Goal: Task Accomplishment & Management: Use online tool/utility

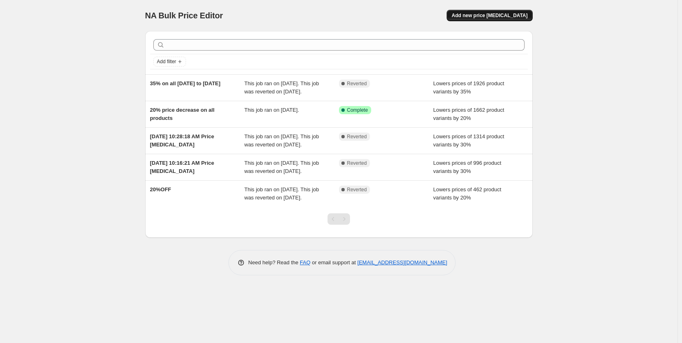
click at [483, 19] on button "Add new price [MEDICAL_DATA]" at bounding box center [489, 15] width 86 height 11
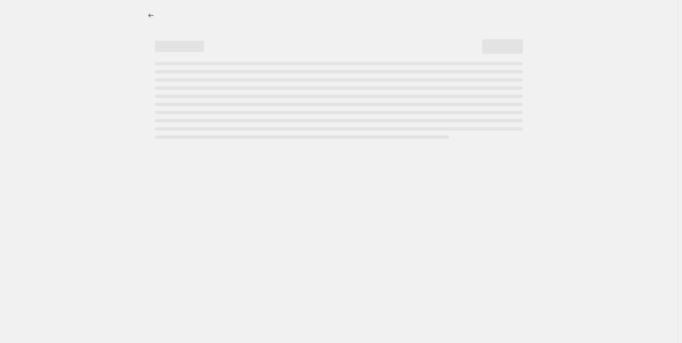
select select "percentage"
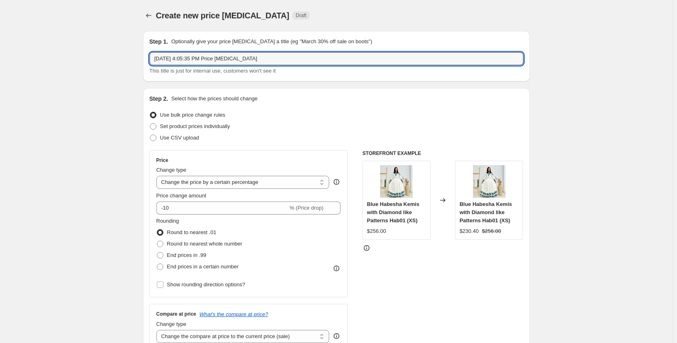
drag, startPoint x: 269, startPoint y: 60, endPoint x: 117, endPoint y: 47, distance: 152.2
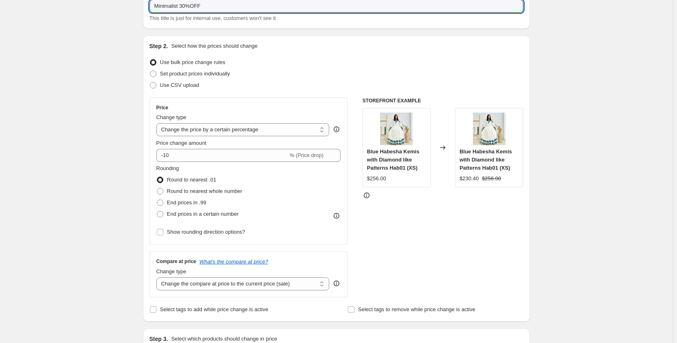
scroll to position [53, 0]
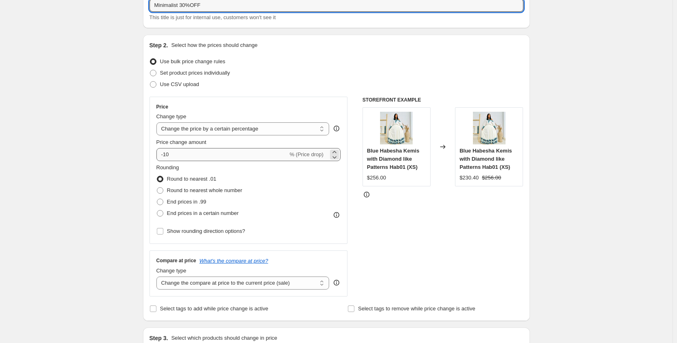
type input "Minimalist 30%OFF"
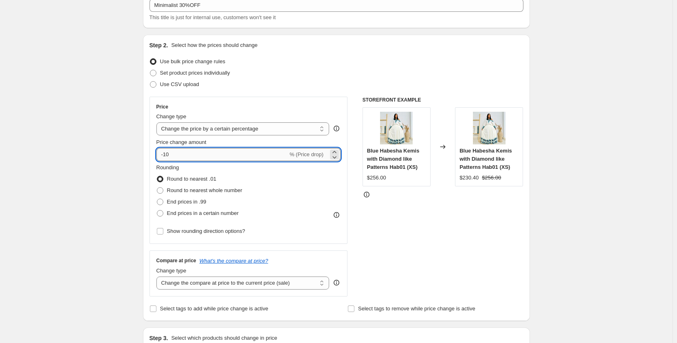
click at [177, 153] on input "-10" at bounding box center [223, 154] width 132 height 13
type input "-1"
type input "-30"
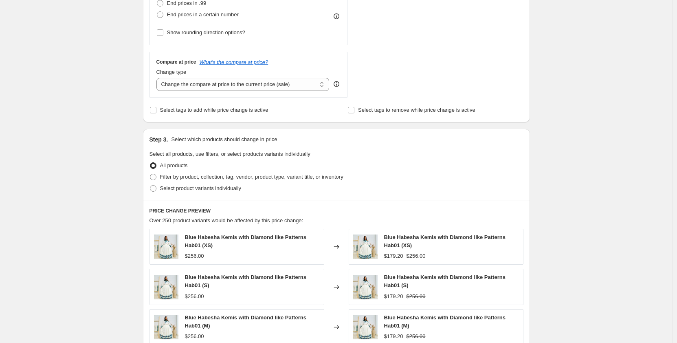
scroll to position [256, 0]
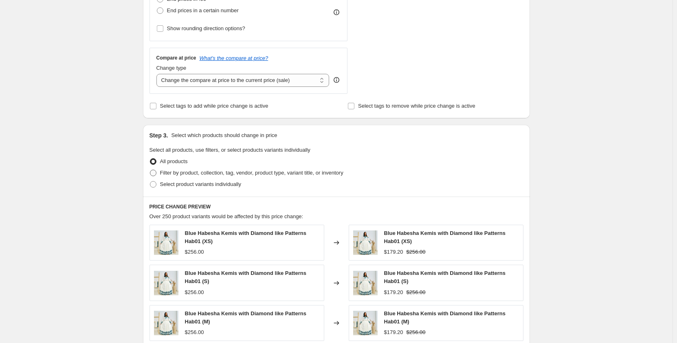
click at [157, 176] on span at bounding box center [153, 172] width 7 height 7
click at [150, 170] on input "Filter by product, collection, tag, vendor, product type, variant title, or inv…" at bounding box center [150, 170] width 0 height 0
radio input "true"
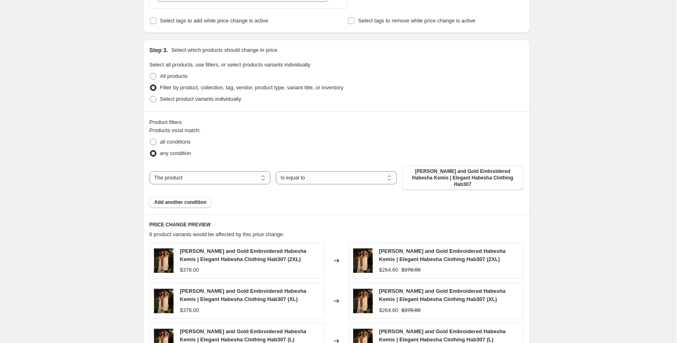
scroll to position [342, 0]
click at [296, 177] on select "Is equal to Is not equal to" at bounding box center [336, 177] width 121 height 13
click at [238, 172] on select "The product The product's collection The product's tag The product's vendor The…" at bounding box center [210, 177] width 121 height 13
select select "collection"
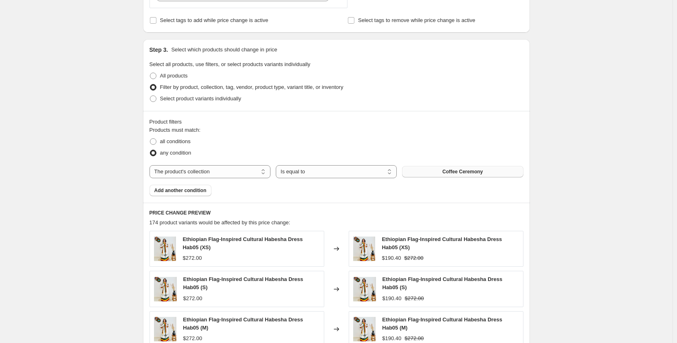
click at [444, 175] on button "Coffee Ceremony" at bounding box center [462, 171] width 121 height 11
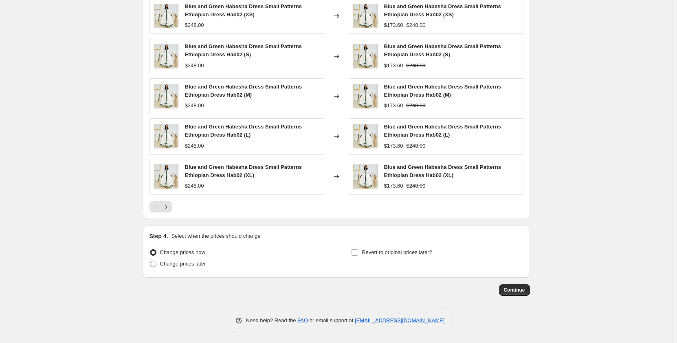
scroll to position [577, 0]
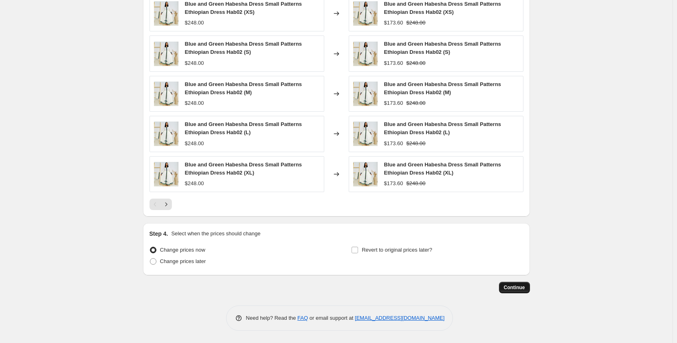
click at [518, 285] on span "Continue" at bounding box center [514, 287] width 21 height 7
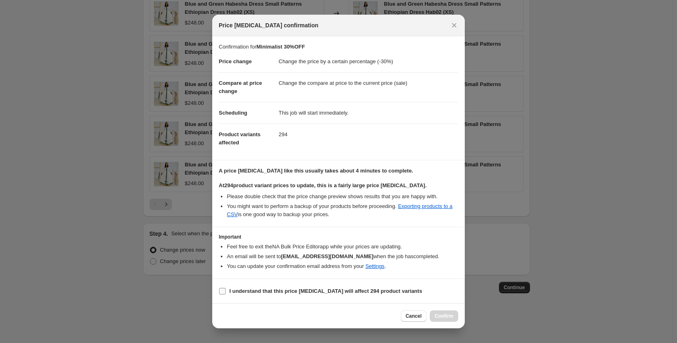
click at [290, 296] on label "I understand that this price change job will affect 294 product variants" at bounding box center [320, 290] width 203 height 11
click at [226, 294] on input "I understand that this price change job will affect 294 product variants" at bounding box center [222, 291] width 7 height 7
checkbox input "true"
click at [446, 316] on span "Confirm" at bounding box center [444, 316] width 19 height 7
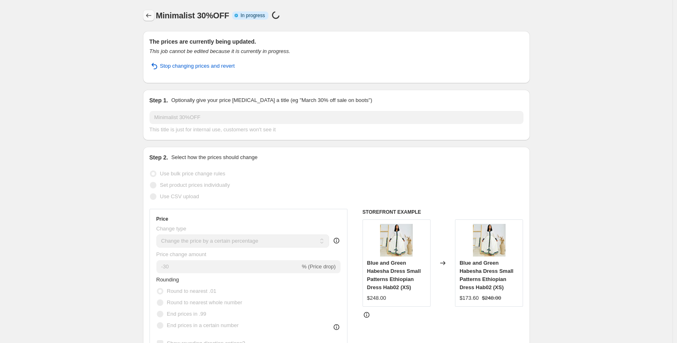
click at [151, 13] on icon "Price change jobs" at bounding box center [149, 15] width 8 height 8
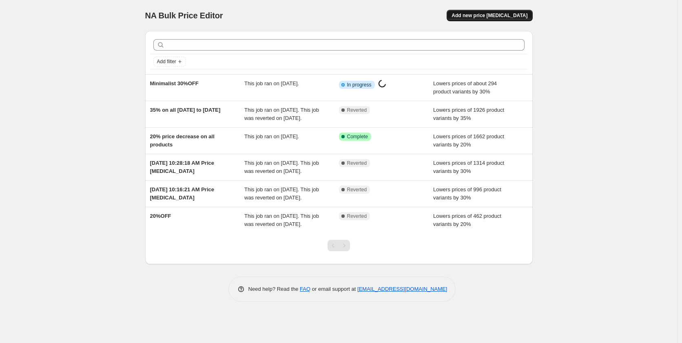
click at [484, 12] on button "Add new price change job" at bounding box center [489, 15] width 86 height 11
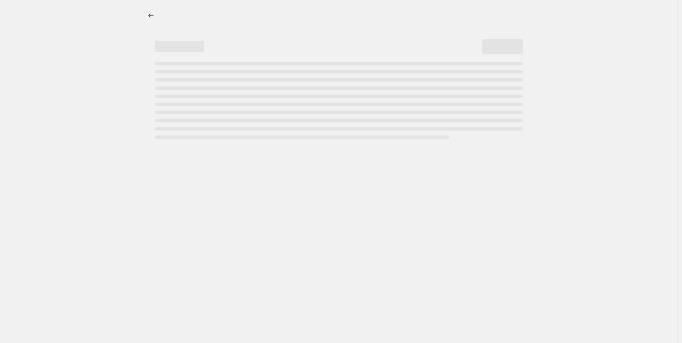
select select "percentage"
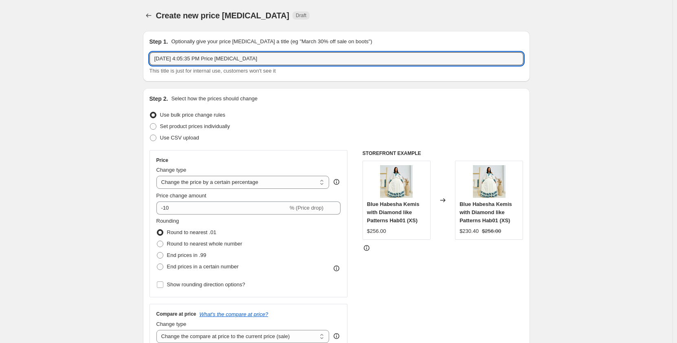
drag, startPoint x: 261, startPoint y: 60, endPoint x: 145, endPoint y: 50, distance: 116.2
click at [145, 50] on div "Step 1. Optionally give your price change job a title (eg "March 30% off sale o…" at bounding box center [336, 56] width 387 height 51
type input "Festive & Holiday 25%OFF"
click at [239, 57] on input "Festive & Holiday 25%OFF" at bounding box center [337, 58] width 374 height 13
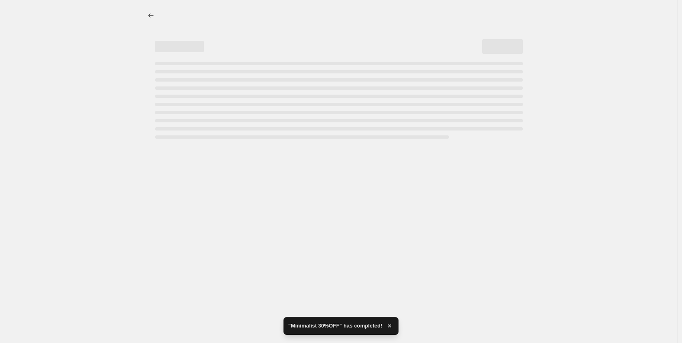
select select "percentage"
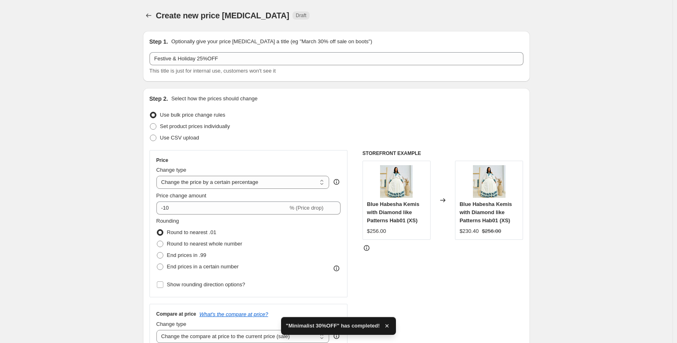
click at [178, 208] on input "-10" at bounding box center [223, 207] width 132 height 13
type input "-1"
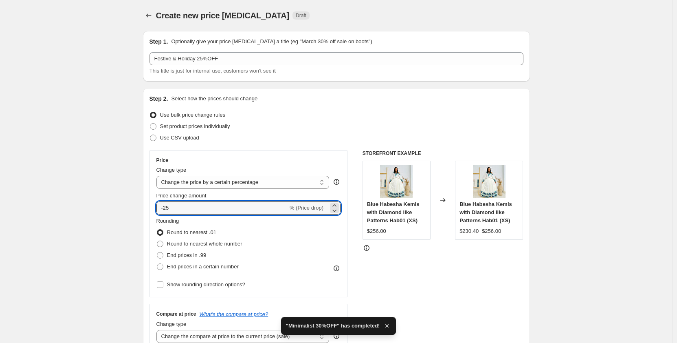
type input "-25"
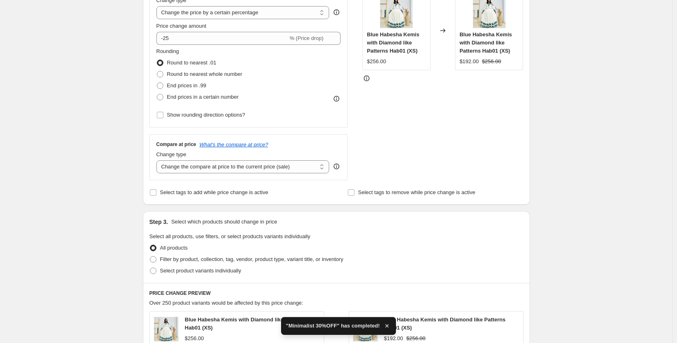
scroll to position [199, 0]
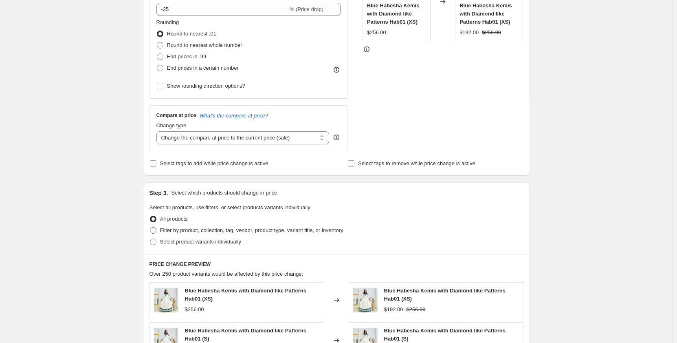
click at [165, 232] on span "Filter by product, collection, tag, vendor, product type, variant title, or inv…" at bounding box center [251, 230] width 183 height 6
click at [150, 227] on input "Filter by product, collection, tag, vendor, product type, variant title, or inv…" at bounding box center [150, 227] width 0 height 0
radio input "true"
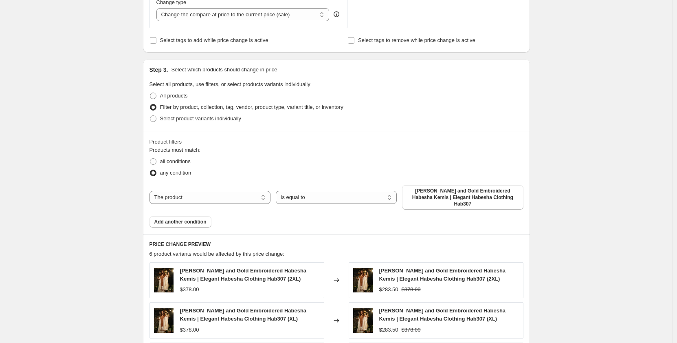
scroll to position [322, 0]
click at [183, 193] on select "The product The product's collection The product's tag The product's vendor The…" at bounding box center [210, 196] width 121 height 13
select select "collection"
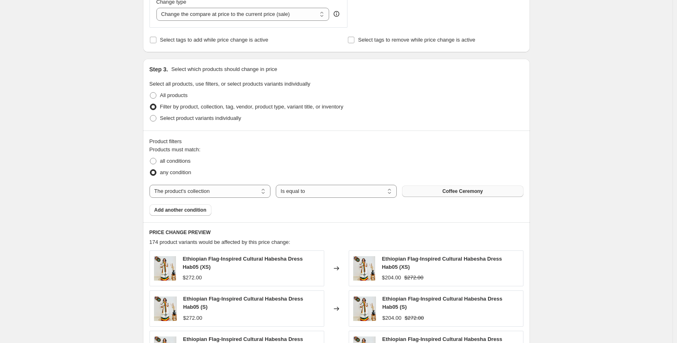
click at [437, 194] on button "Coffee Ceremony" at bounding box center [462, 190] width 121 height 11
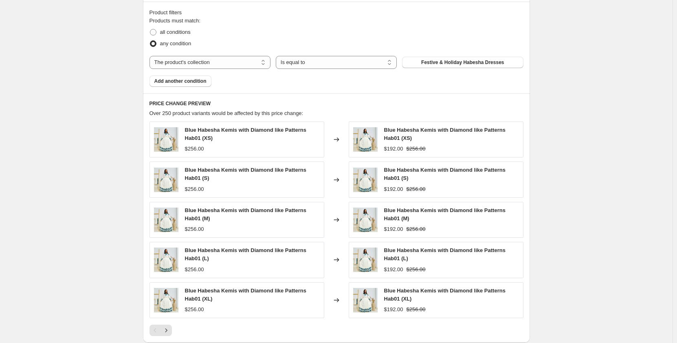
scroll to position [577, 0]
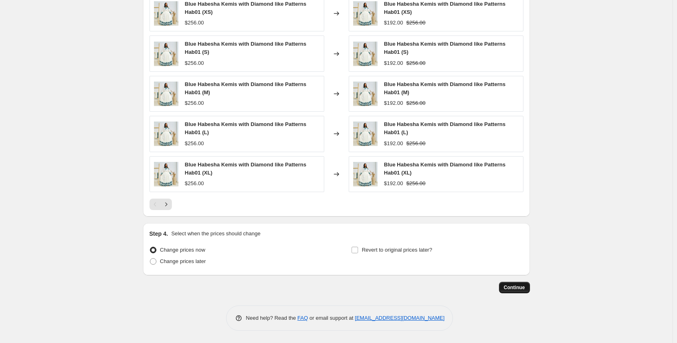
click at [523, 284] on button "Continue" at bounding box center [514, 287] width 31 height 11
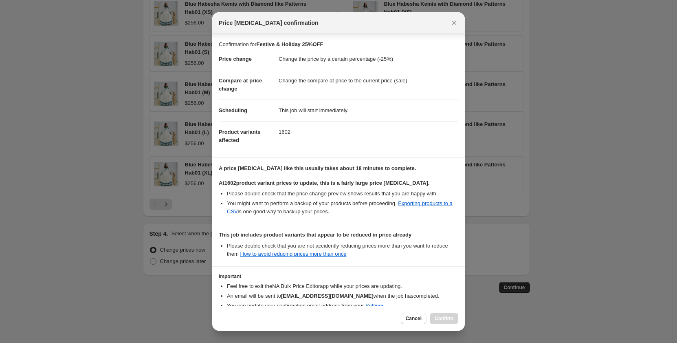
scroll to position [45, 0]
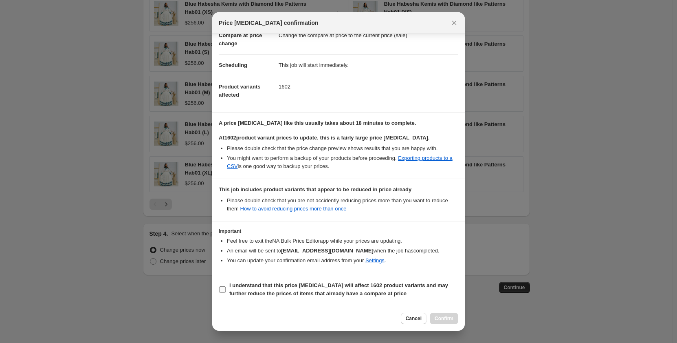
click at [225, 290] on input "I understand that this price change job will affect 1602 product variants and m…" at bounding box center [222, 289] width 7 height 7
checkbox input "true"
click at [446, 320] on span "Confirm" at bounding box center [444, 318] width 19 height 7
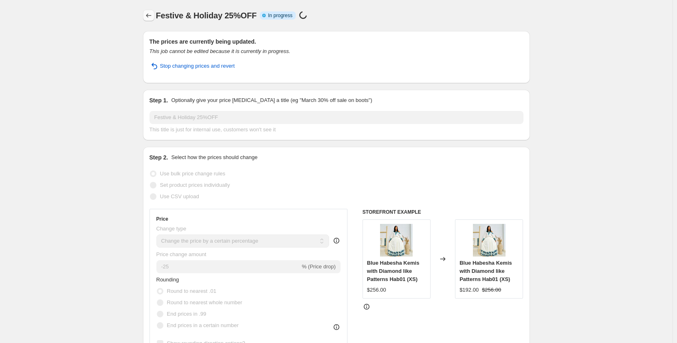
click at [152, 15] on icon "Price change jobs" at bounding box center [149, 15] width 8 height 8
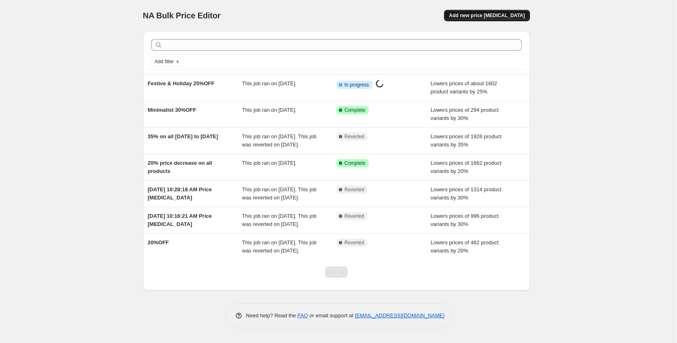
click at [494, 17] on span "Add new price change job" at bounding box center [487, 15] width 76 height 7
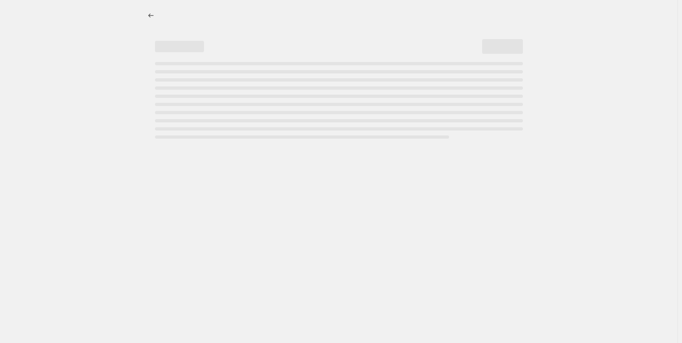
select select "percentage"
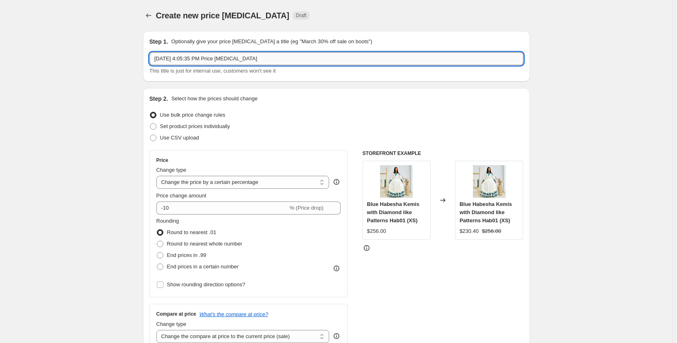
click at [284, 57] on input "Aug 19, 2025, 4:05:35 PM Price change job" at bounding box center [337, 58] width 374 height 13
click at [228, 60] on input "Wedding ,Matching ,Men's 20% OFF" at bounding box center [337, 58] width 374 height 13
click at [158, 60] on input ", Men's 20% OFF" at bounding box center [337, 58] width 374 height 13
click at [277, 62] on input "Wedding, Matching, Men's 20% OFF" at bounding box center [337, 58] width 374 height 13
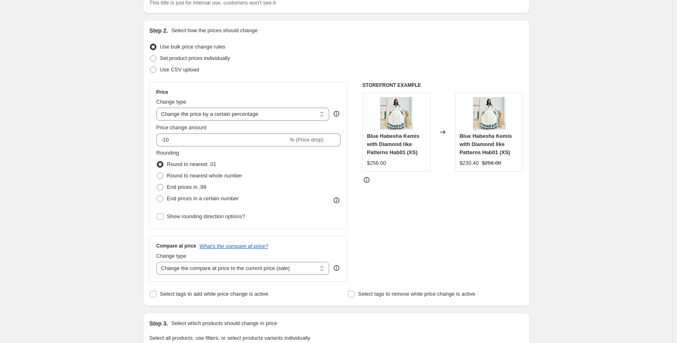
scroll to position [70, 0]
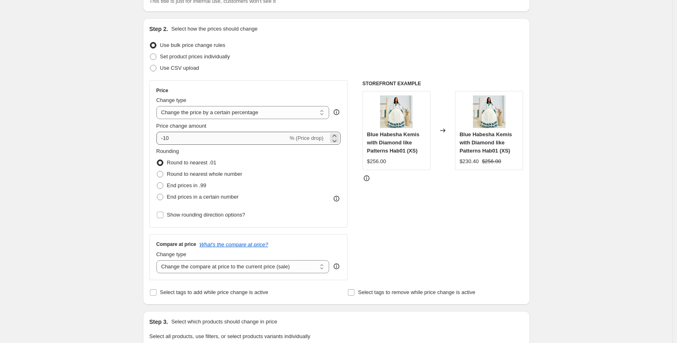
type input "Wedding, Matching, Men's 20% OFF"
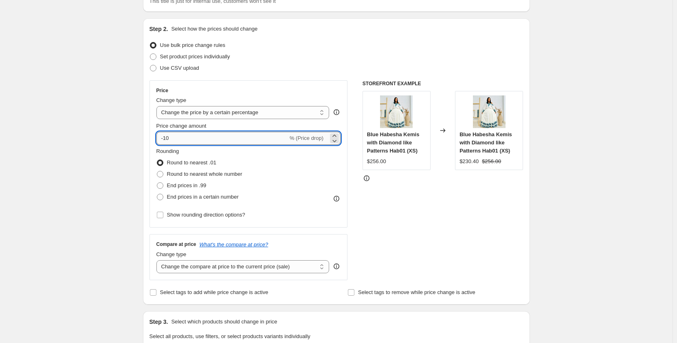
click at [176, 139] on input "-10" at bounding box center [223, 138] width 132 height 13
type input "-1"
type input "-20"
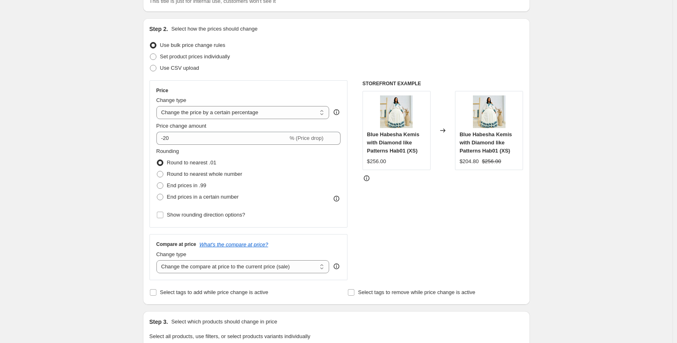
click at [112, 194] on div "Create new price change job. This page is ready Create new price change job Dra…" at bounding box center [336, 344] width 673 height 828
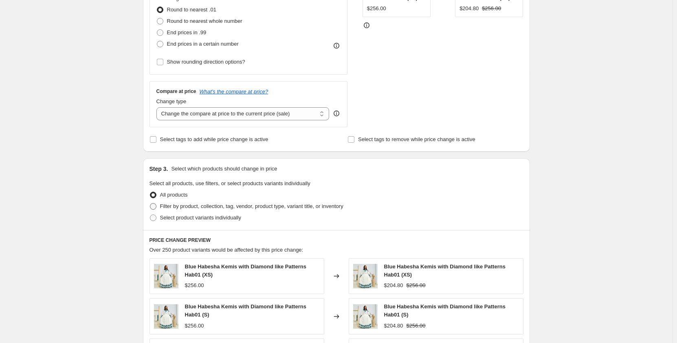
scroll to position [223, 0]
click at [170, 209] on span "Filter by product, collection, tag, vendor, product type, variant title, or inv…" at bounding box center [251, 206] width 183 height 6
click at [150, 203] on input "Filter by product, collection, tag, vendor, product type, variant title, or inv…" at bounding box center [150, 203] width 0 height 0
radio input "true"
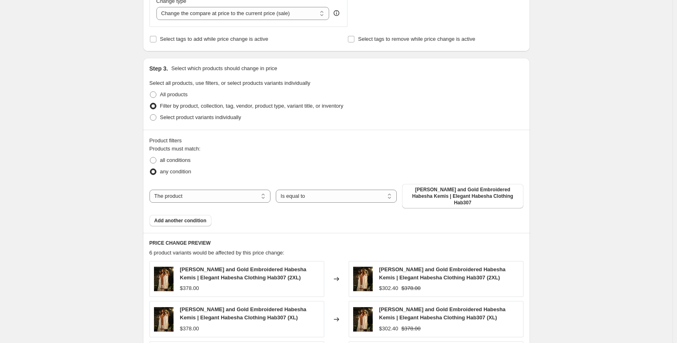
scroll to position [323, 0]
click at [185, 191] on select "The product The product's collection The product's tag The product's vendor The…" at bounding box center [210, 195] width 121 height 13
select select "collection"
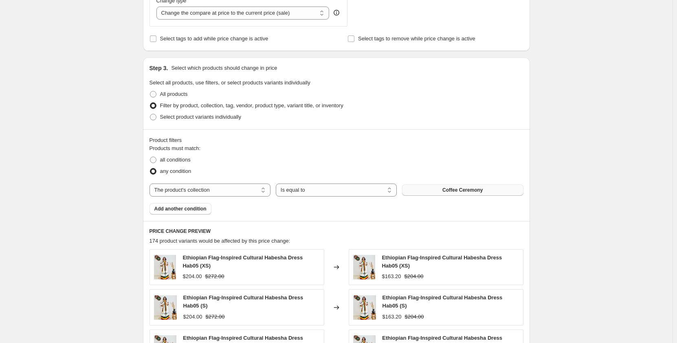
click at [443, 188] on button "Coffee Ceremony" at bounding box center [462, 189] width 121 height 11
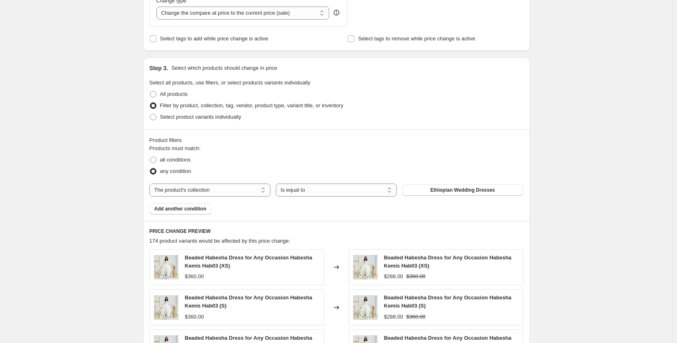
click at [188, 210] on span "Add another condition" at bounding box center [180, 208] width 52 height 7
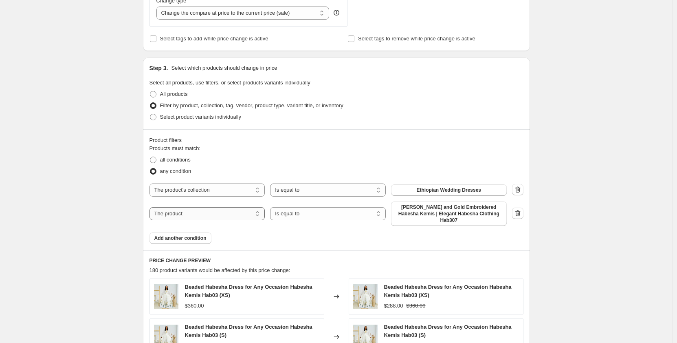
click at [188, 212] on select "The product The product's collection The product's tag The product's vendor The…" at bounding box center [208, 213] width 116 height 13
select select "collection"
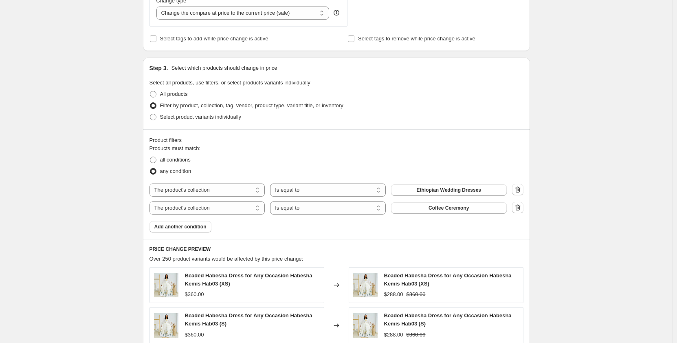
click at [441, 205] on span "Coffee Ceremony" at bounding box center [449, 208] width 40 height 7
click at [196, 230] on div "Products must match: all conditions any condition The product The product's col…" at bounding box center [337, 188] width 374 height 88
click at [181, 228] on span "Add another condition" at bounding box center [180, 226] width 52 height 7
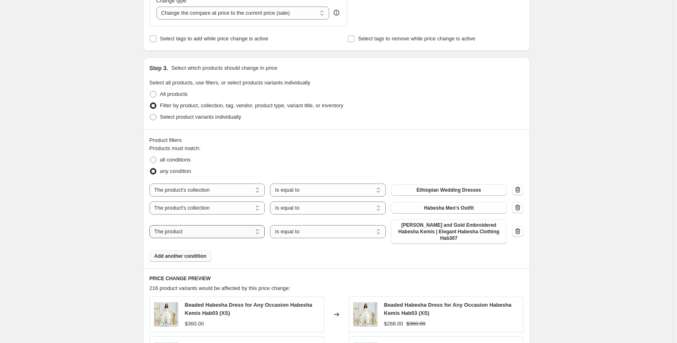
click at [182, 227] on select "The product The product's collection The product's tag The product's vendor The…" at bounding box center [208, 231] width 116 height 13
select select "collection"
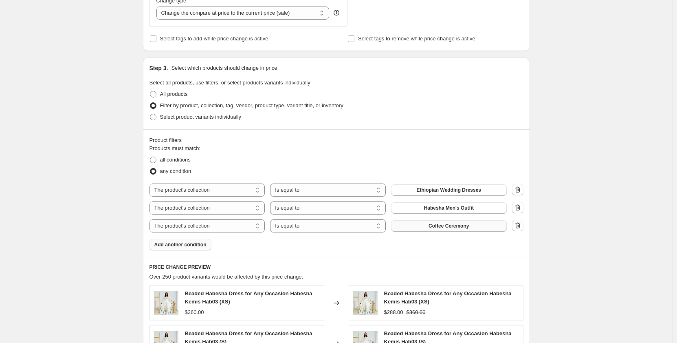
click at [426, 228] on button "Coffee Ceremony" at bounding box center [449, 225] width 116 height 11
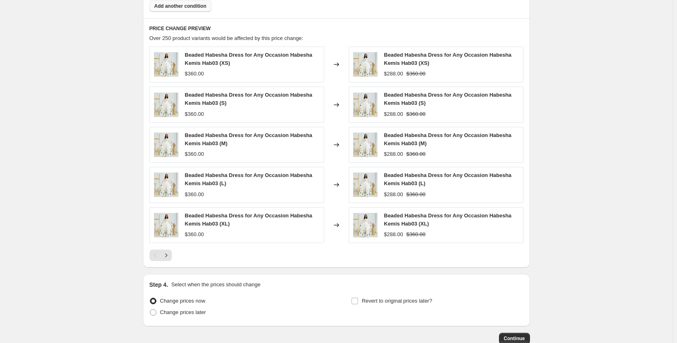
scroll to position [613, 0]
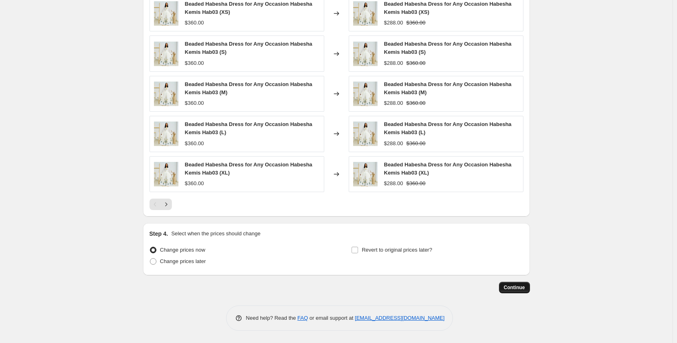
click at [524, 286] on span "Continue" at bounding box center [514, 287] width 21 height 7
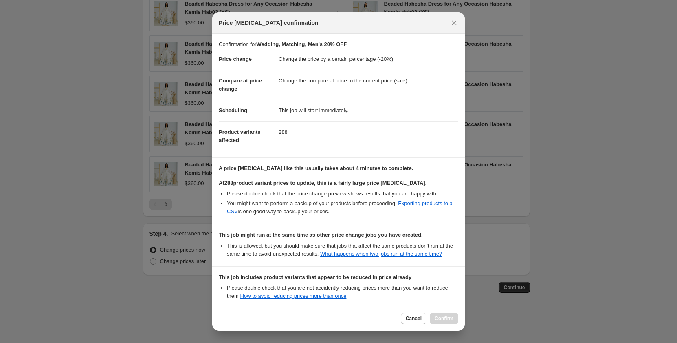
scroll to position [96, 0]
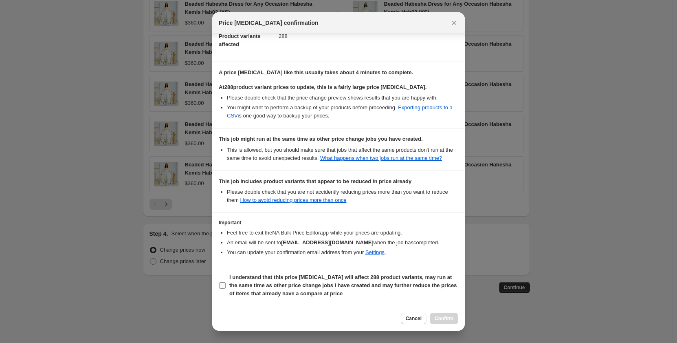
click at [294, 293] on b "I understand that this price change job will affect 288 product variants, may r…" at bounding box center [342, 285] width 227 height 22
click at [226, 289] on input "I understand that this price change job will affect 288 product variants, may r…" at bounding box center [222, 285] width 7 height 7
checkbox input "true"
click at [441, 316] on span "Confirm" at bounding box center [444, 318] width 19 height 7
type input "Wedding, Matching, Men's 20% OFF"
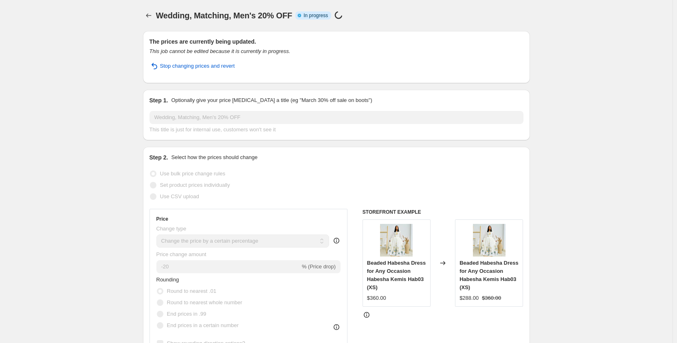
click at [151, 9] on div "Wedding, Matching, Men's 20% OFF. This page is ready Wedding, Matching, Men's 2…" at bounding box center [336, 15] width 387 height 31
click at [151, 19] on icon "Price change jobs" at bounding box center [149, 15] width 8 height 8
